Goal: Information Seeking & Learning: Learn about a topic

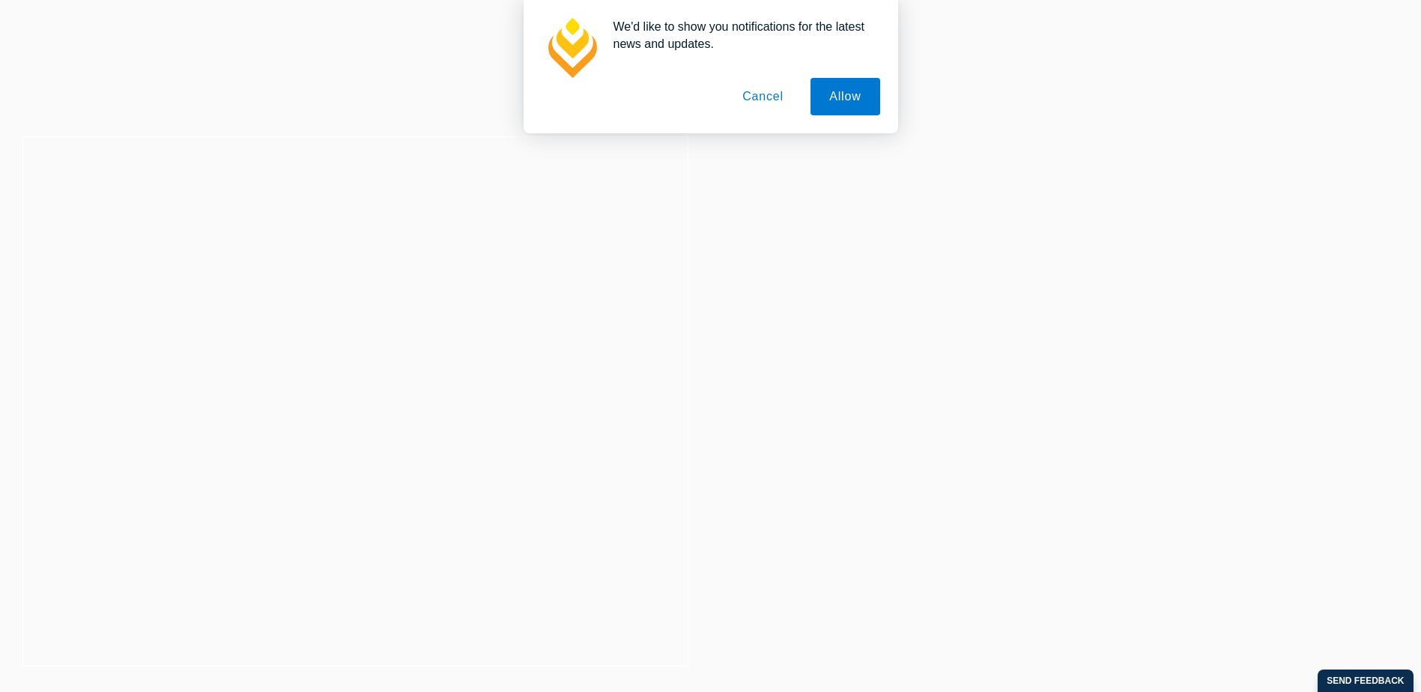
click at [835, 98] on button "Allow" at bounding box center [845, 96] width 69 height 37
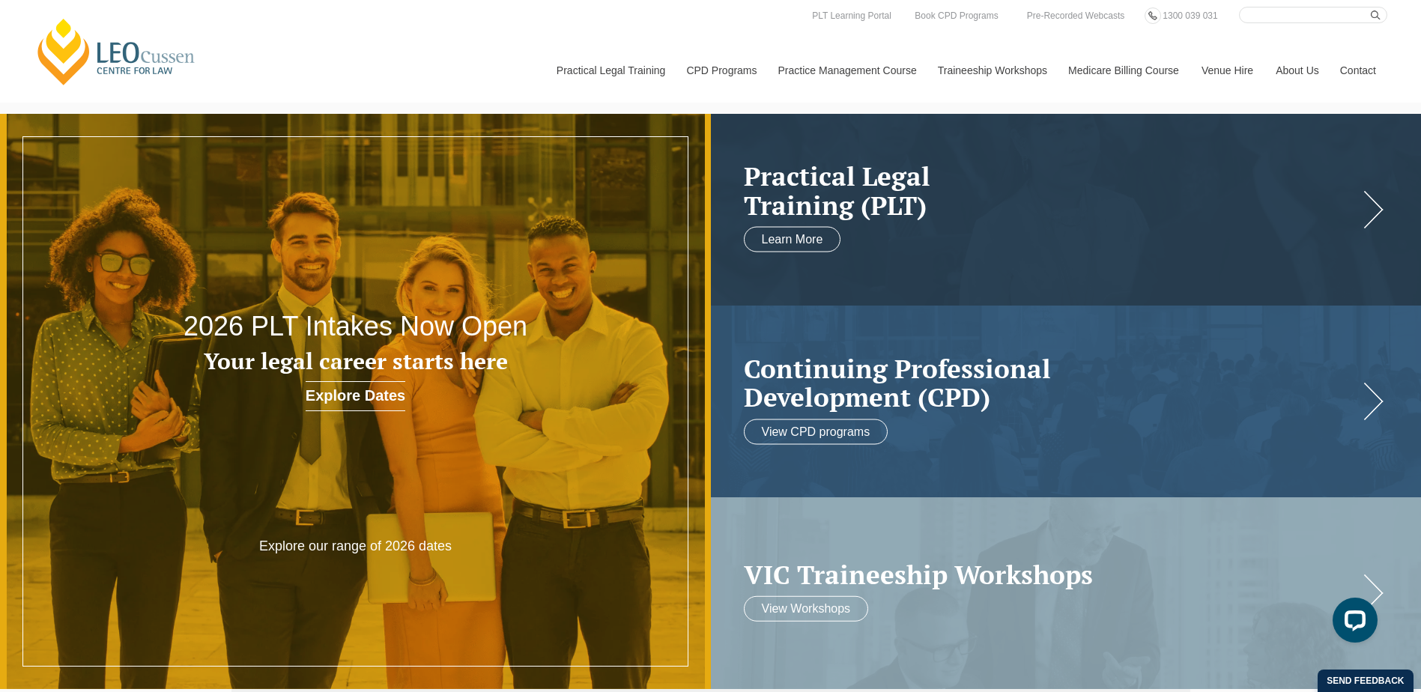
click at [1293, 13] on input "Search here" at bounding box center [1313, 15] width 148 height 16
type input "trust accounting"
click at [1371, 7] on button "submit" at bounding box center [1379, 15] width 16 height 16
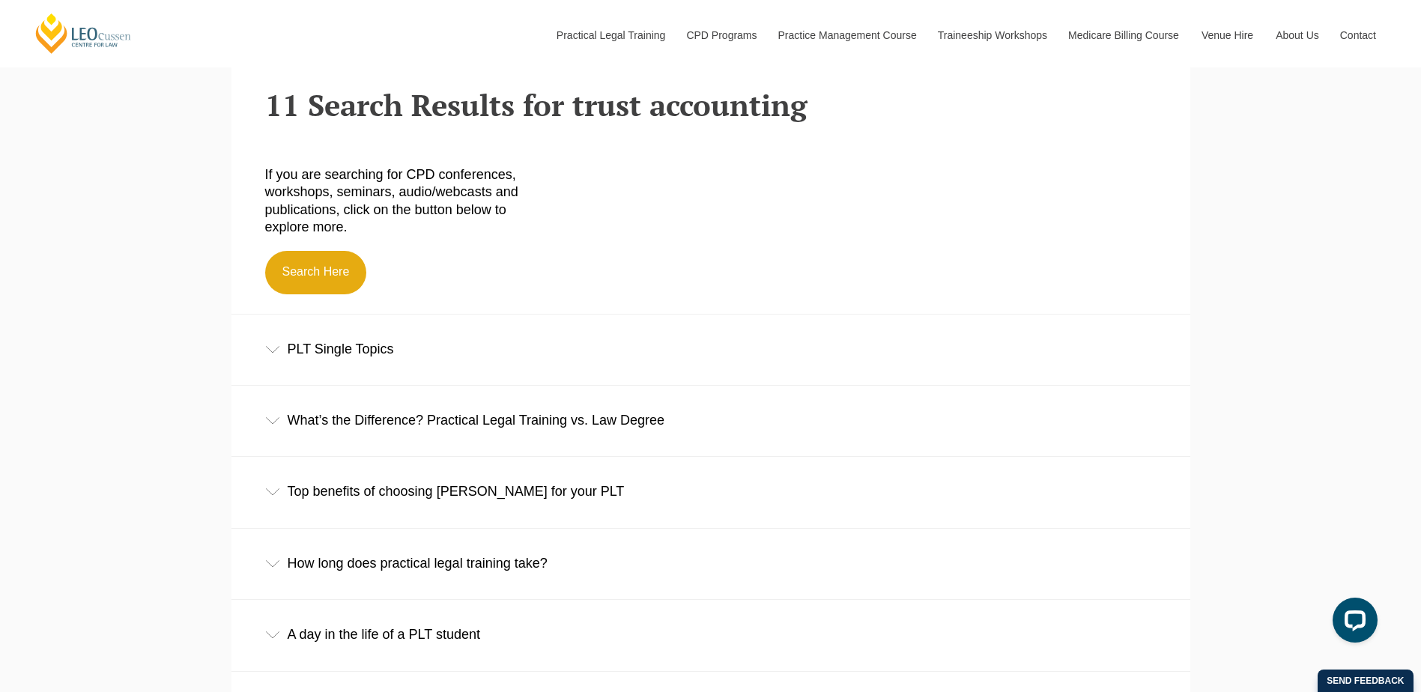
scroll to position [524, 0]
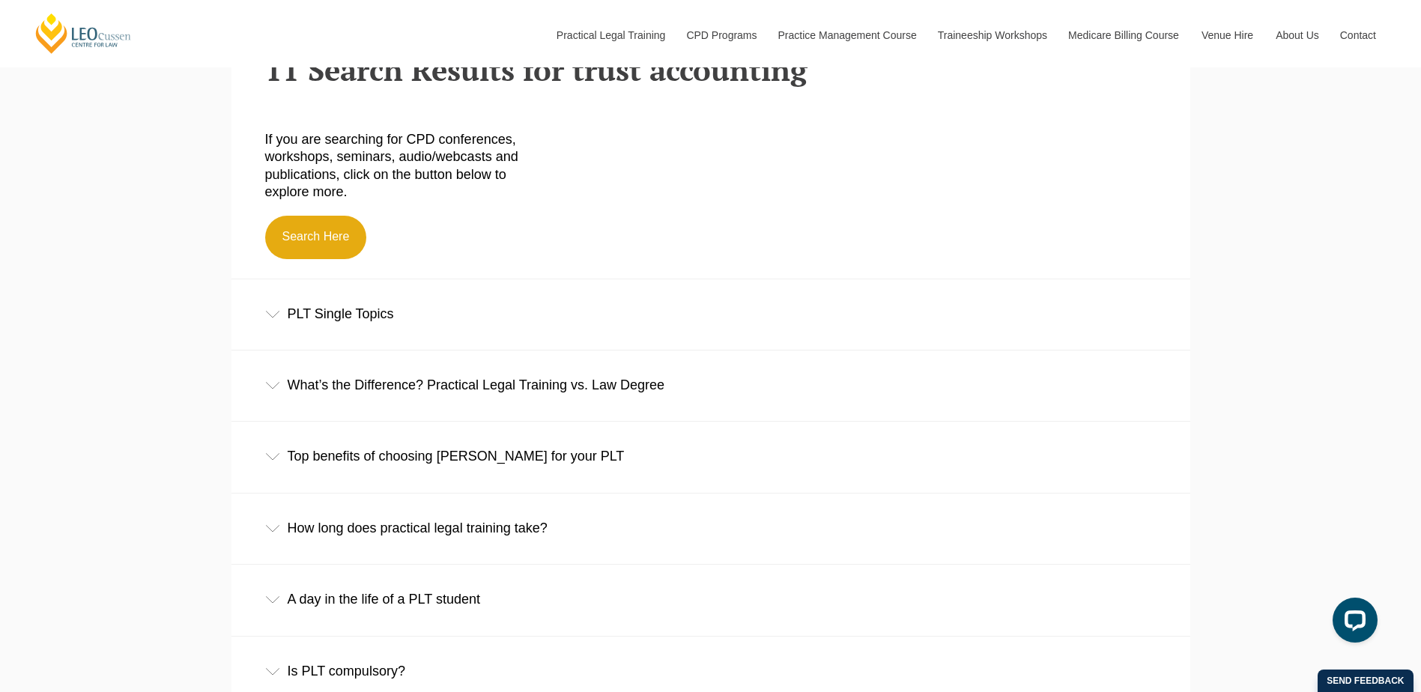
click at [276, 318] on icon at bounding box center [272, 314] width 15 height 7
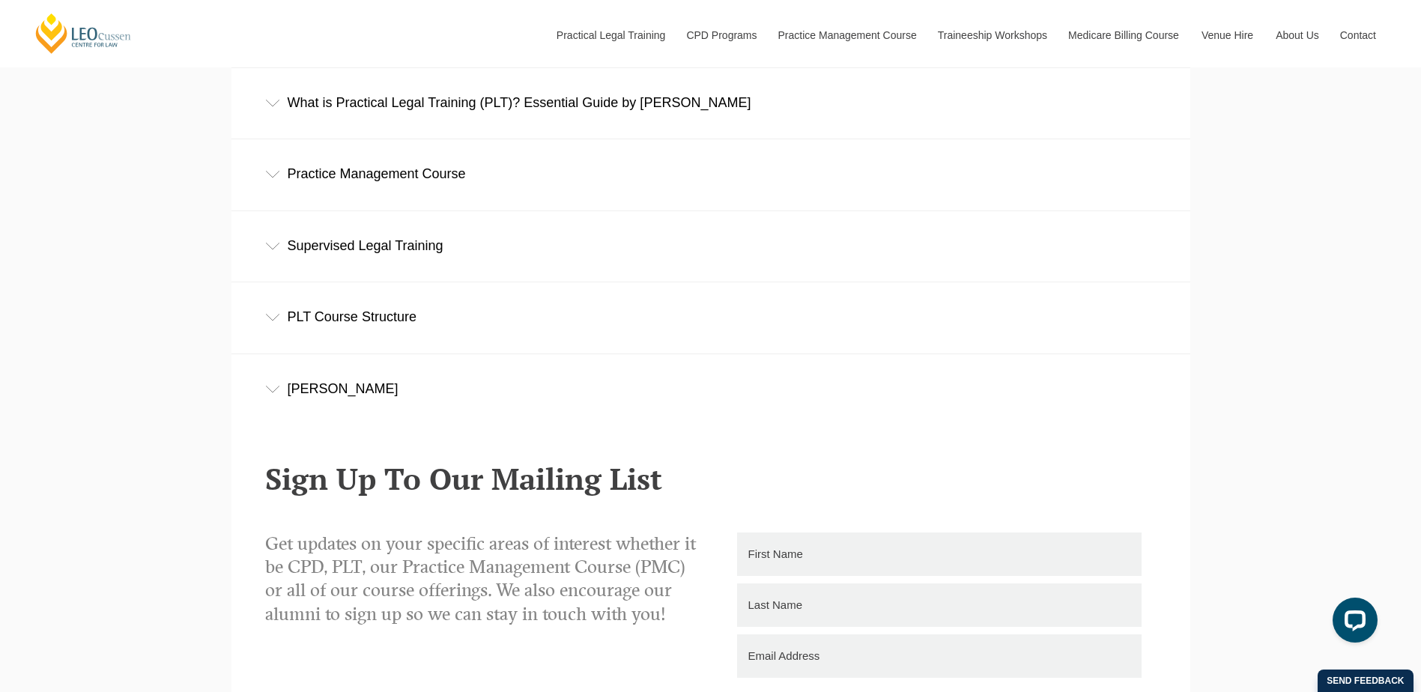
scroll to position [1348, 0]
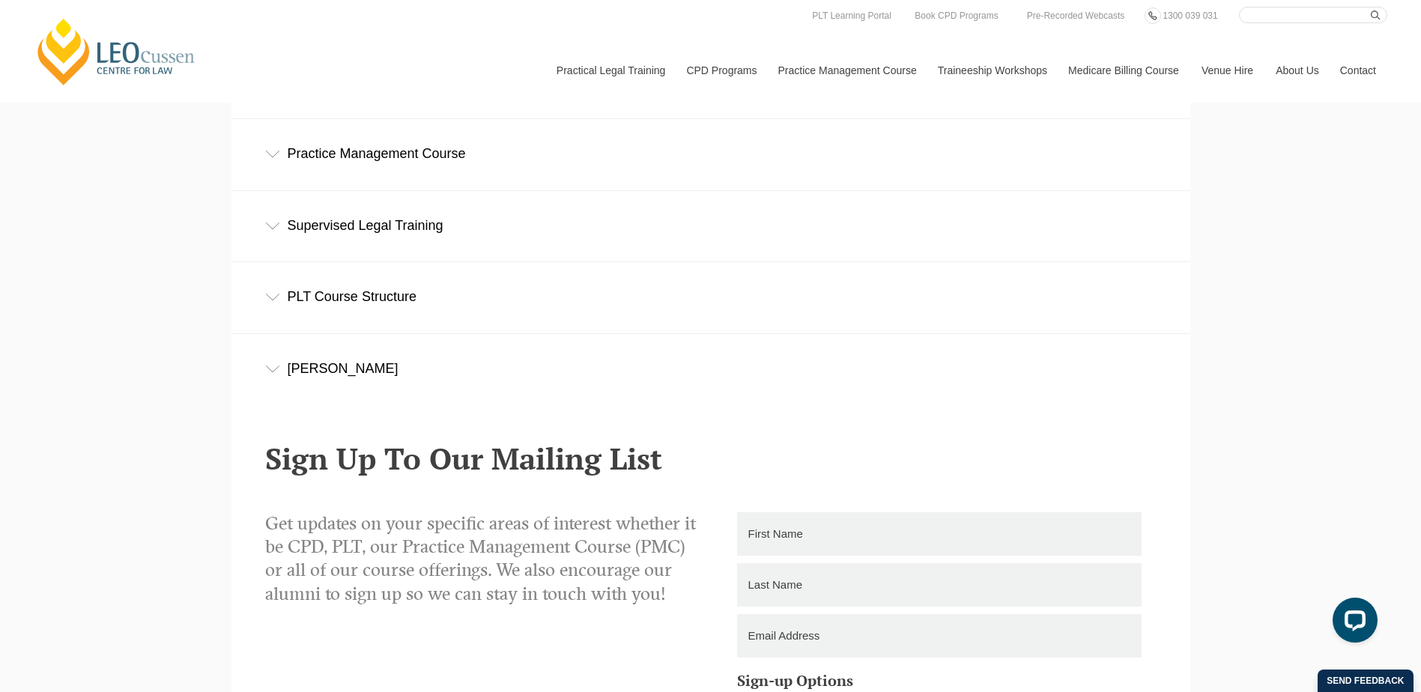
click at [0, 0] on link "By Practice Area of Law" at bounding box center [0, 0] width 0 height 0
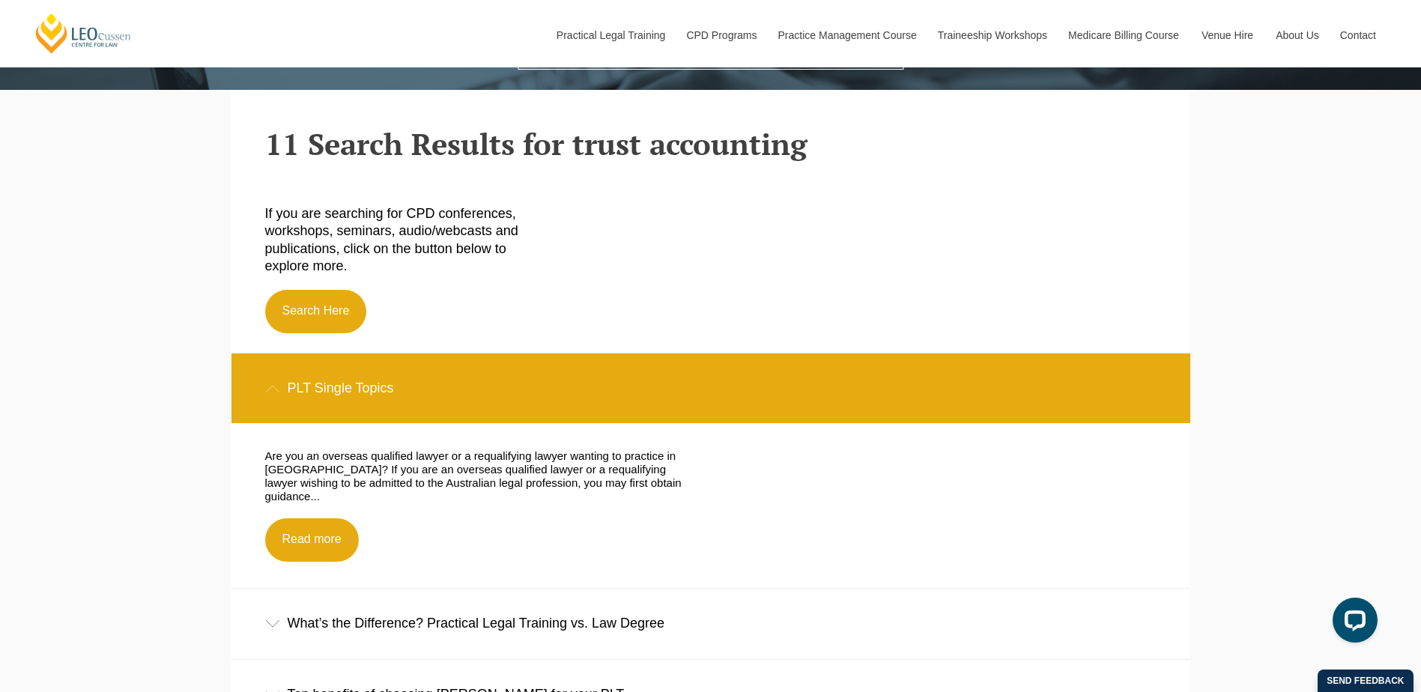
scroll to position [300, 0]
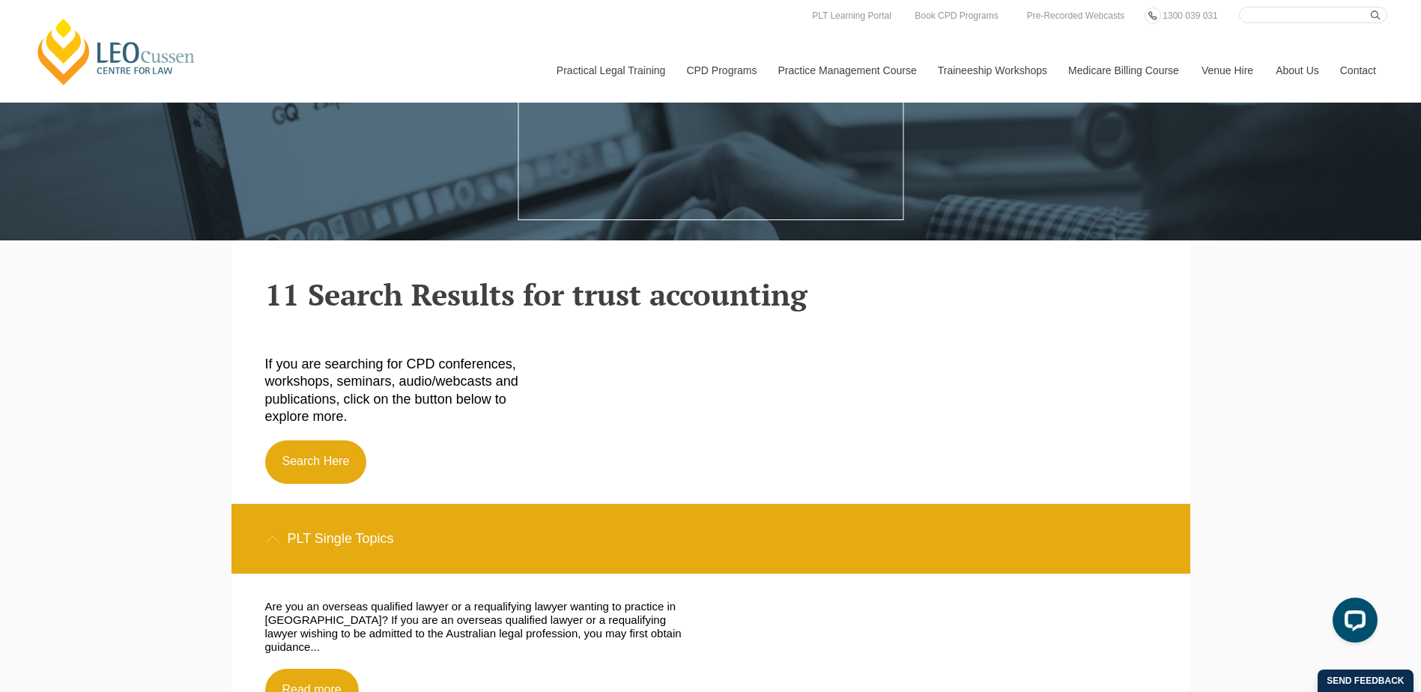
click at [0, 0] on icon at bounding box center [0, 0] width 0 height 0
click at [0, 0] on link "View All" at bounding box center [0, 0] width 0 height 0
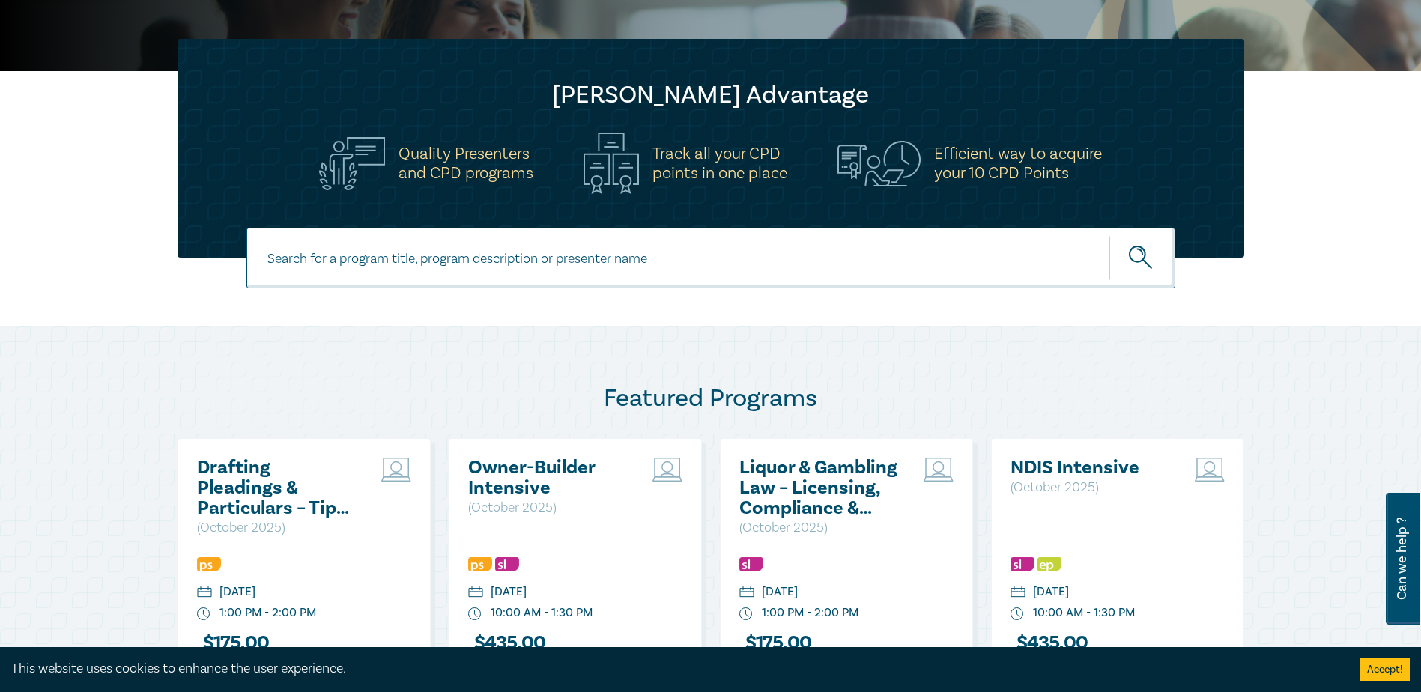
scroll to position [524, 0]
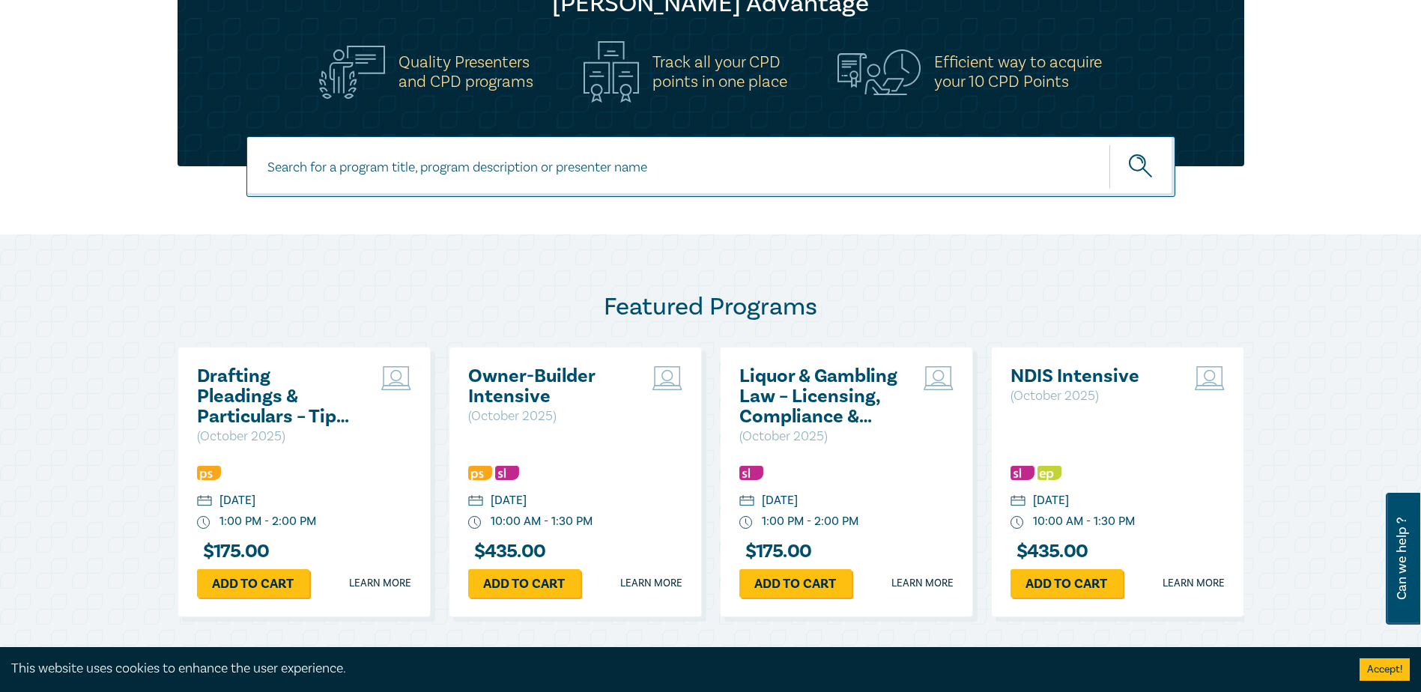
click at [617, 175] on input at bounding box center [710, 166] width 929 height 61
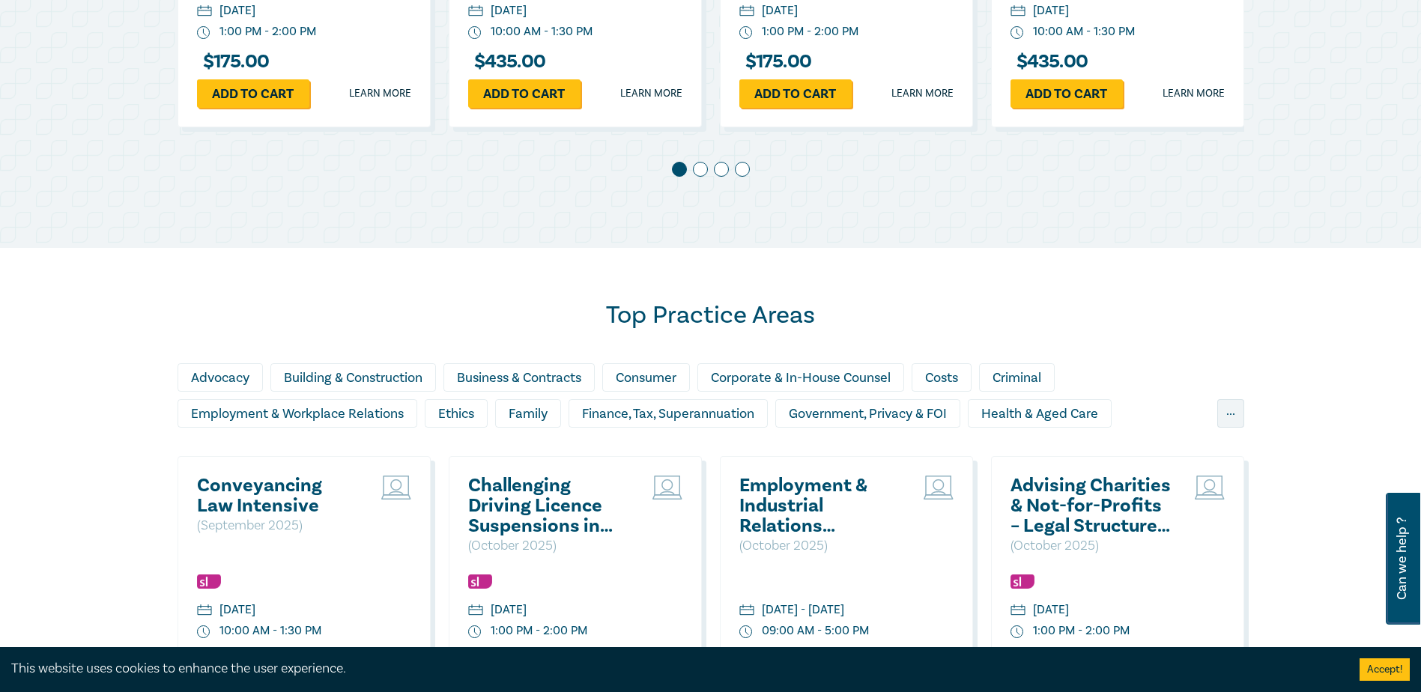
scroll to position [1049, 0]
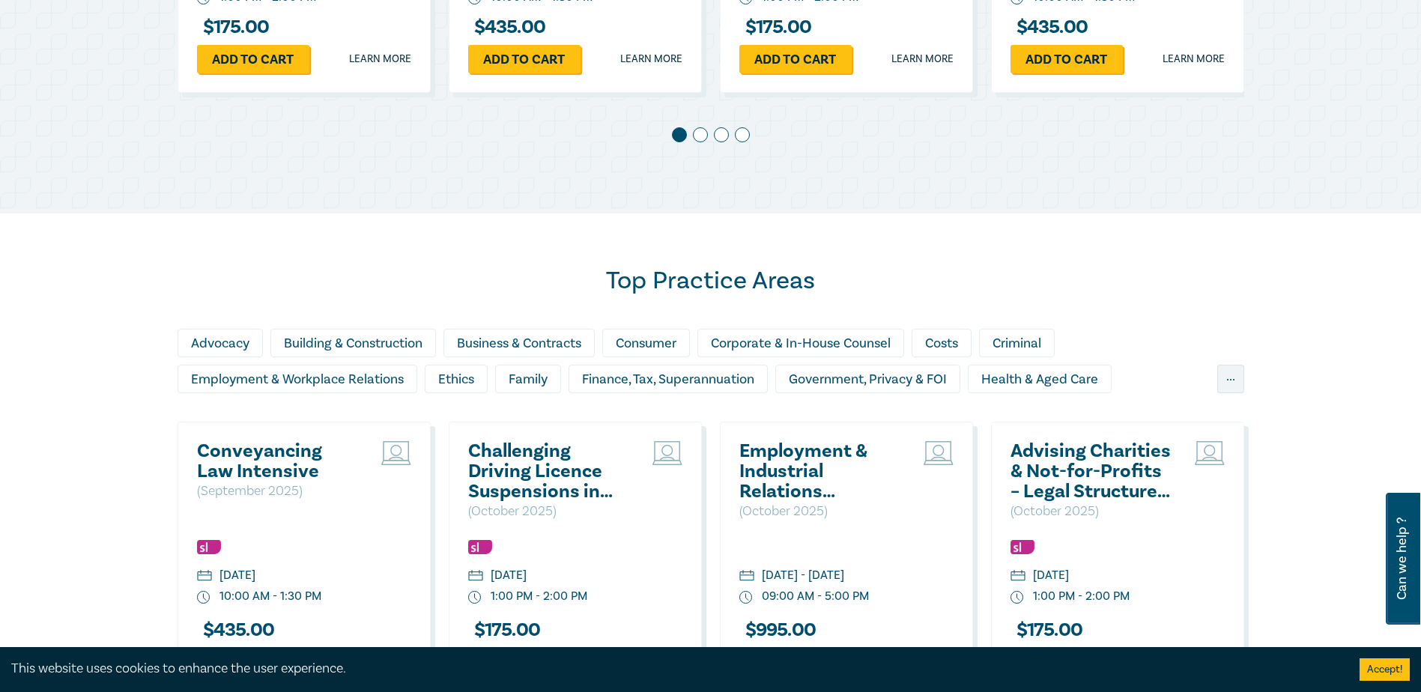
click at [1227, 381] on div "..." at bounding box center [1230, 379] width 27 height 28
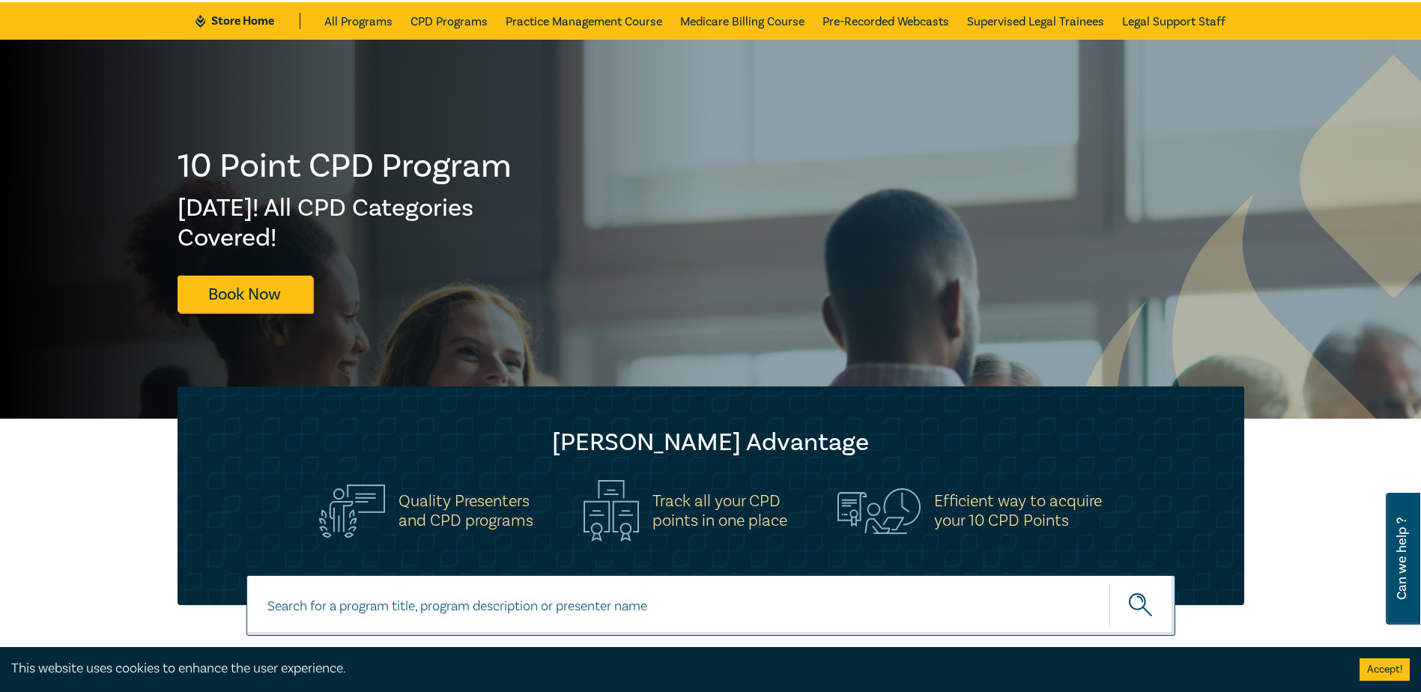
scroll to position [0, 0]
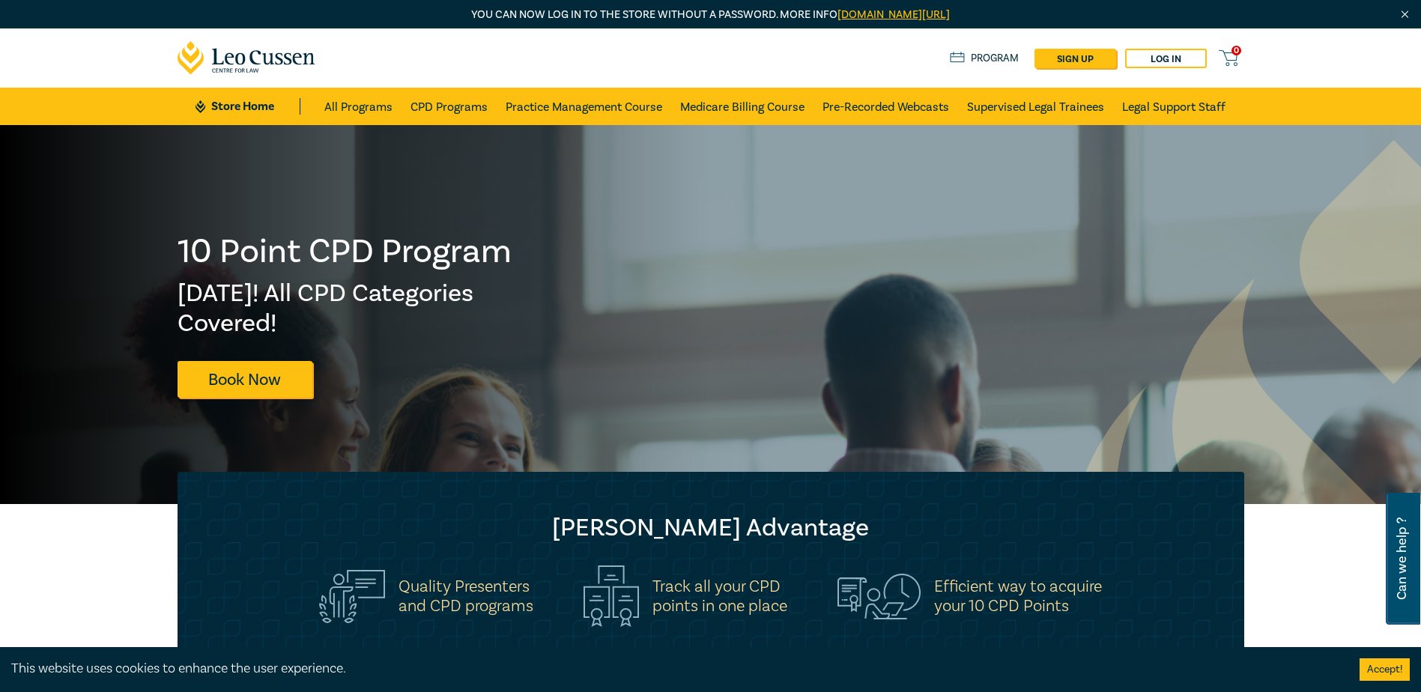
click at [1019, 107] on link "Supervised Legal Trainees" at bounding box center [1035, 106] width 137 height 37
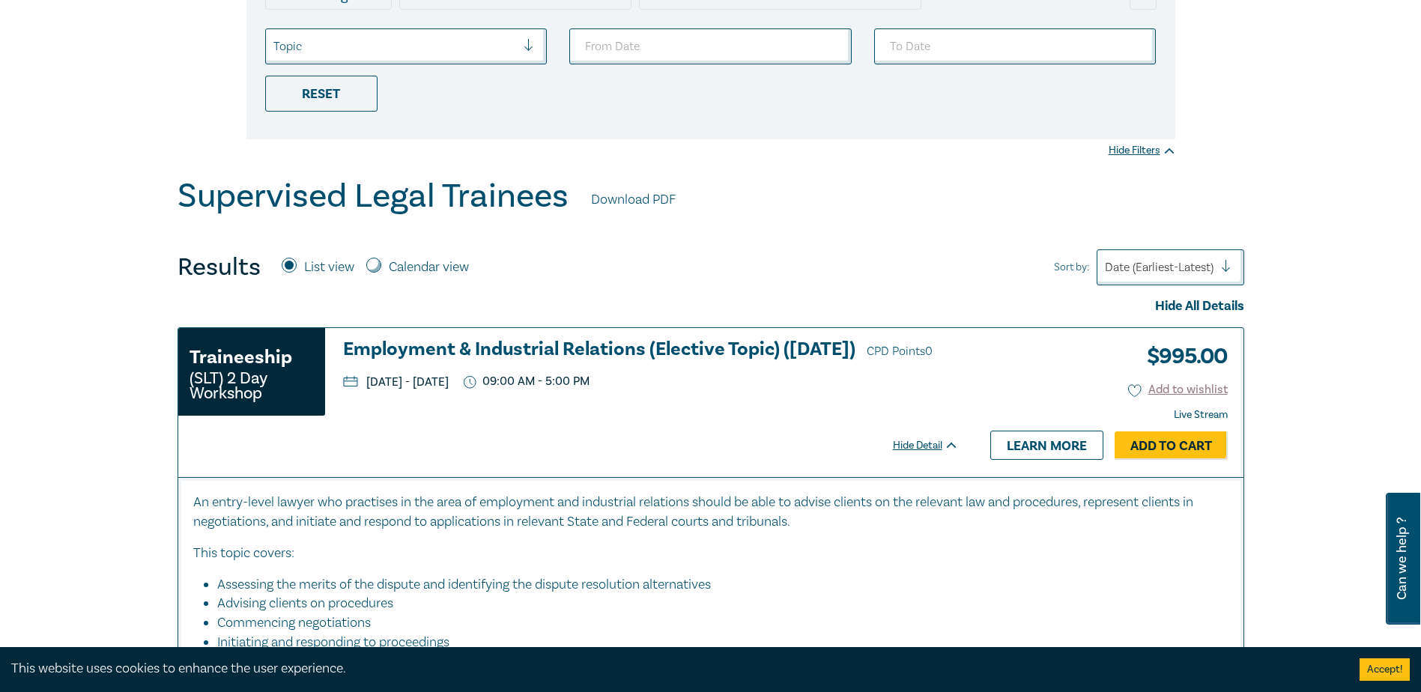
scroll to position [75, 0]
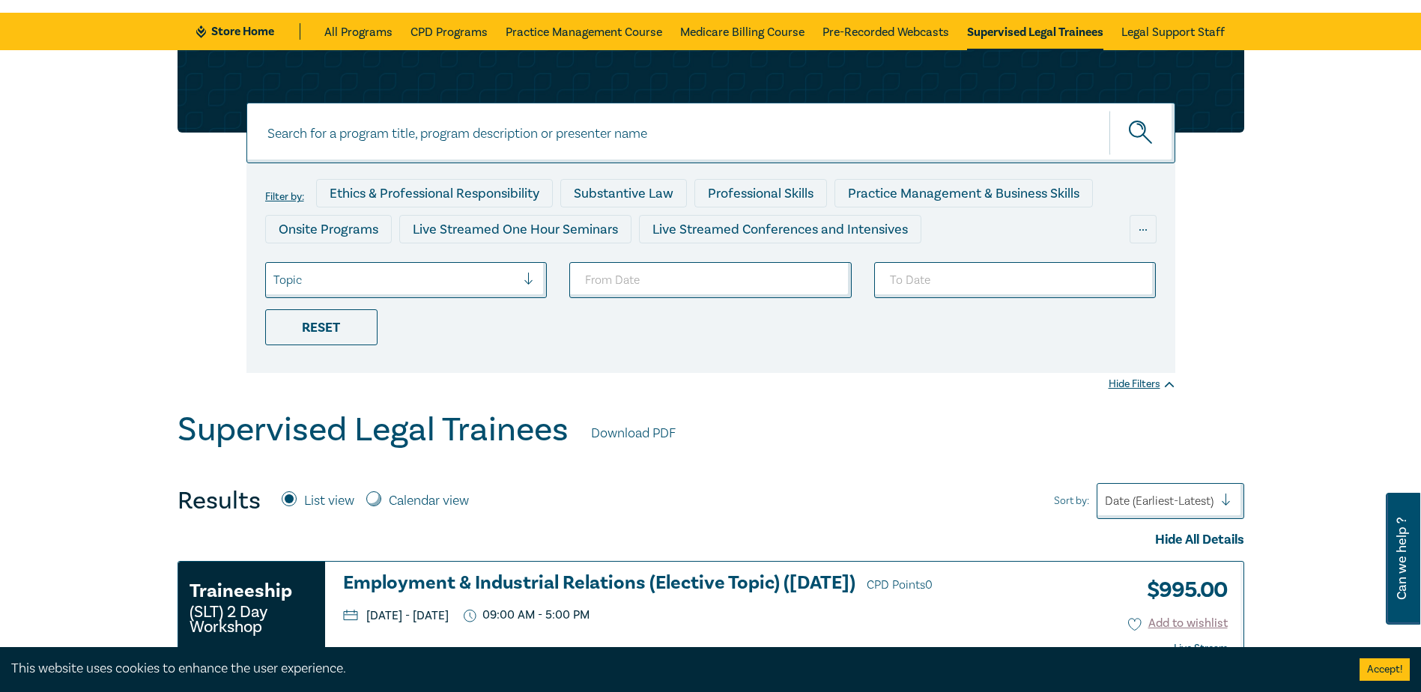
click at [506, 289] on div at bounding box center [394, 279] width 243 height 19
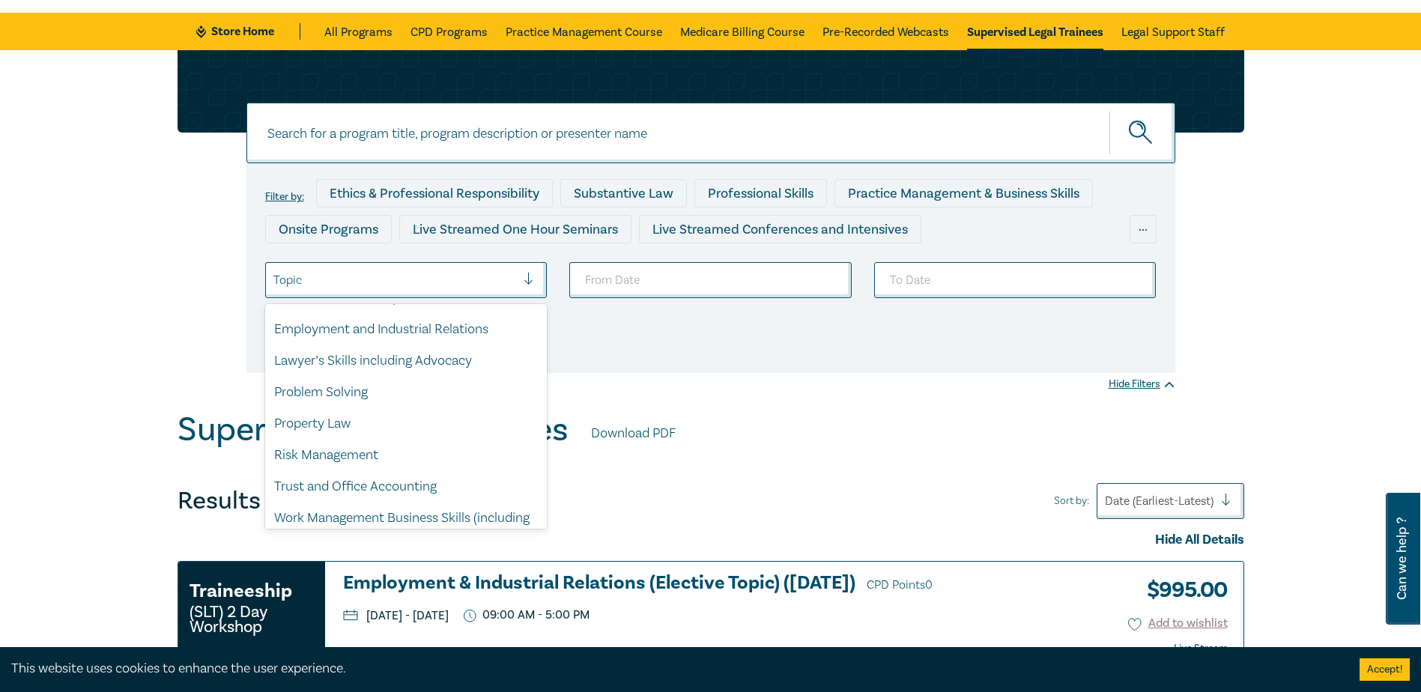
scroll to position [97, 0]
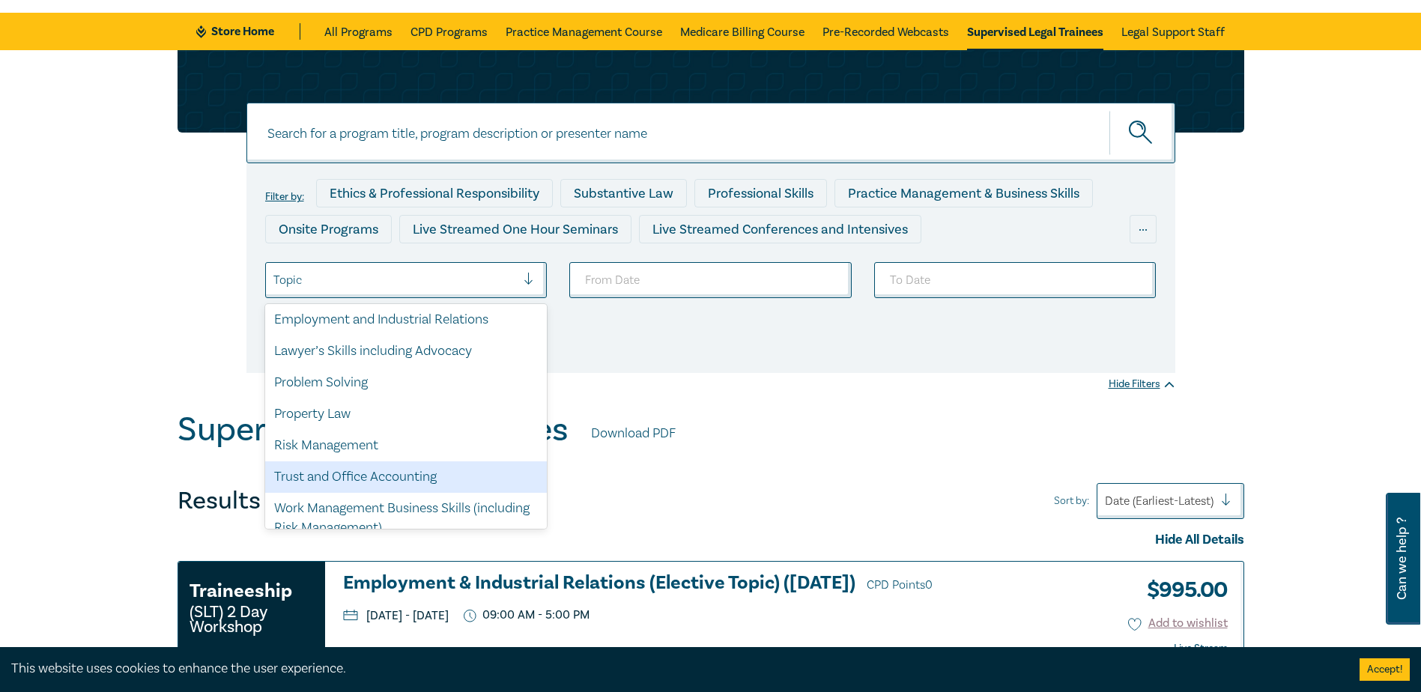
click at [434, 470] on div "Trust and Office Accounting" at bounding box center [406, 476] width 282 height 31
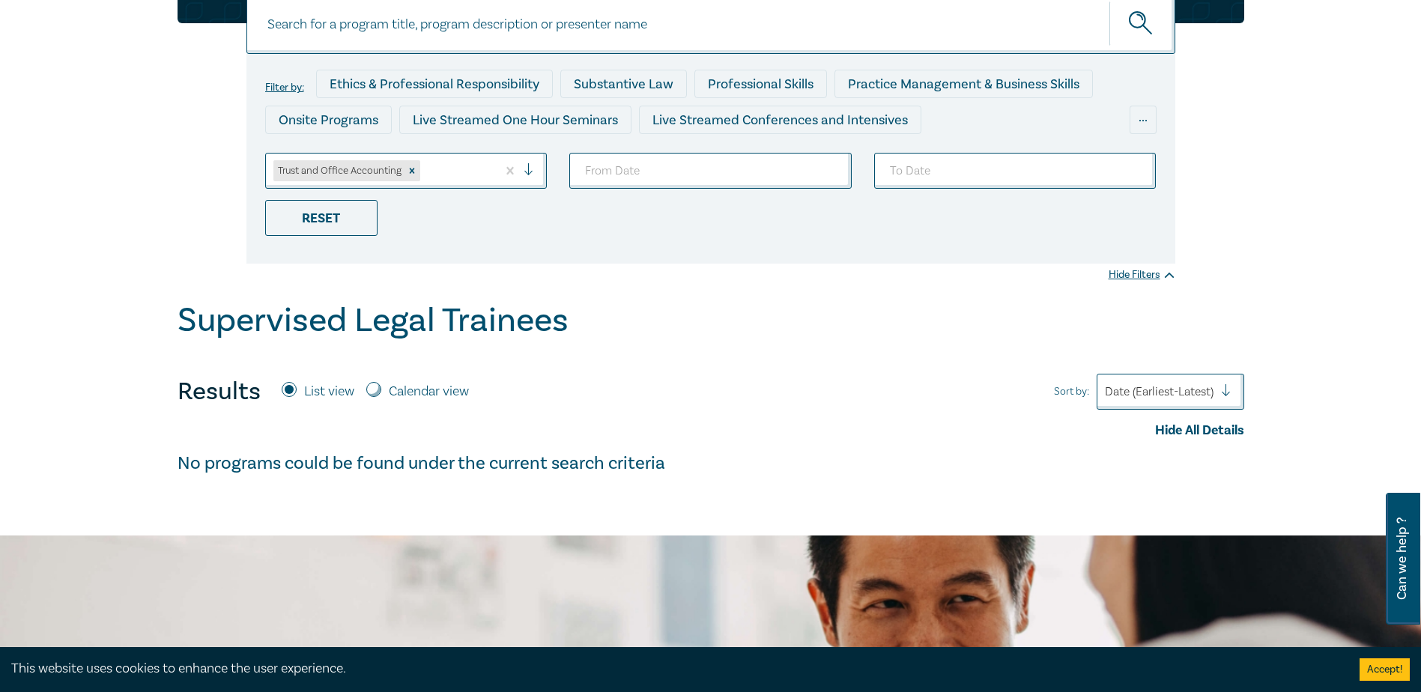
scroll to position [225, 0]
